Goal: Information Seeking & Learning: Learn about a topic

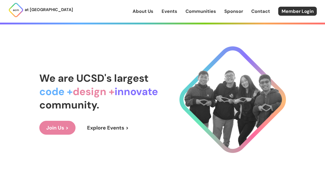
scroll to position [10, 0]
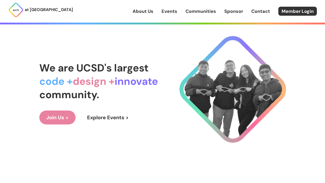
click at [107, 118] on link "Explore Events >" at bounding box center [107, 117] width 55 height 14
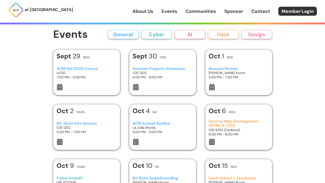
click at [140, 78] on h3 "6:00 PM - 8:00 PM" at bounding box center [163, 77] width 60 height 4
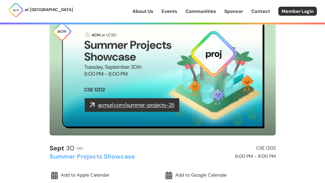
scroll to position [49, 0]
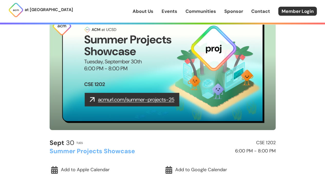
click at [126, 100] on img at bounding box center [163, 66] width 226 height 127
click at [92, 100] on img at bounding box center [163, 66] width 226 height 127
click at [122, 104] on img at bounding box center [163, 66] width 226 height 127
click at [123, 101] on img at bounding box center [163, 66] width 226 height 127
drag, startPoint x: 124, startPoint y: 100, endPoint x: 120, endPoint y: 95, distance: 6.4
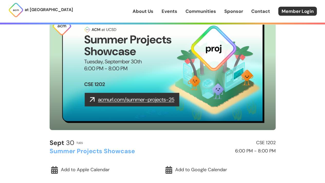
click at [120, 95] on img at bounding box center [163, 66] width 226 height 127
click at [119, 98] on img at bounding box center [163, 66] width 226 height 127
click at [117, 102] on img at bounding box center [163, 66] width 226 height 127
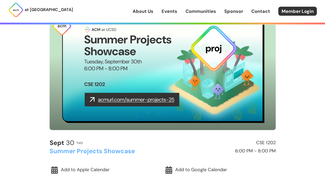
click at [117, 102] on img at bounding box center [163, 66] width 226 height 127
drag, startPoint x: 111, startPoint y: 95, endPoint x: 94, endPoint y: 95, distance: 17.2
click at [94, 95] on img at bounding box center [163, 66] width 226 height 127
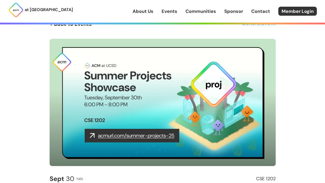
scroll to position [14, 0]
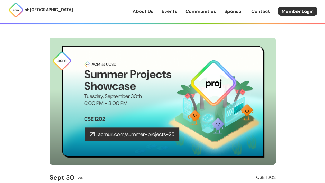
click at [145, 10] on link "About Us" at bounding box center [143, 11] width 21 height 7
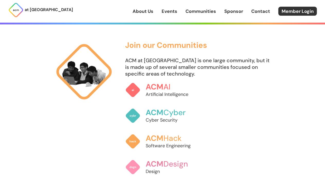
scroll to position [302, 0]
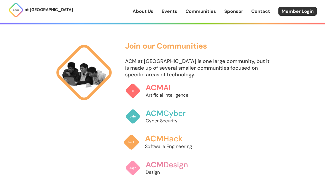
click at [178, 146] on p "Software Engineering" at bounding box center [173, 146] width 57 height 7
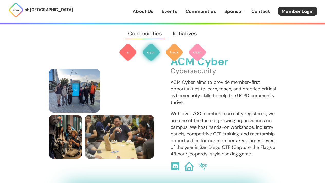
scroll to position [358, 0]
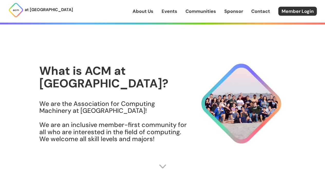
click at [165, 166] on img at bounding box center [163, 166] width 8 height 8
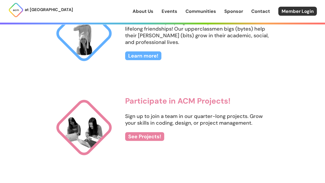
scroll to position [506, 0]
click at [152, 136] on link "See Projects!" at bounding box center [144, 136] width 39 height 9
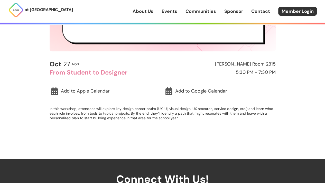
scroll to position [136, 0]
